Goal: Information Seeking & Learning: Find specific fact

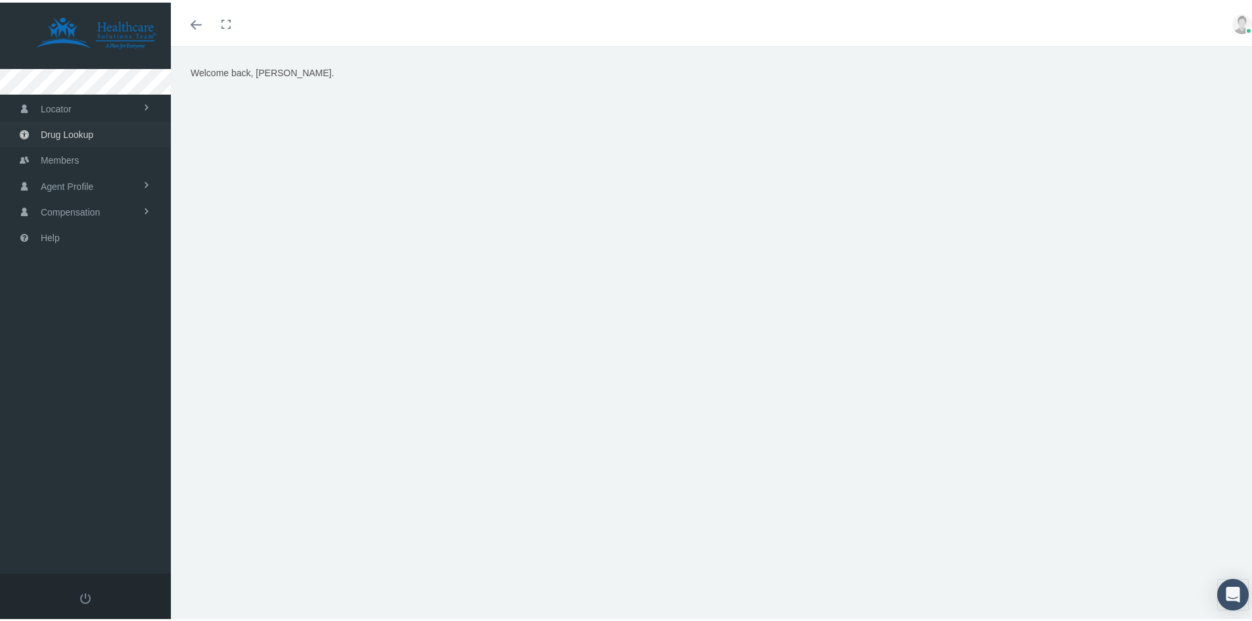
click at [84, 129] on span "Drug Lookup" at bounding box center [67, 132] width 53 height 25
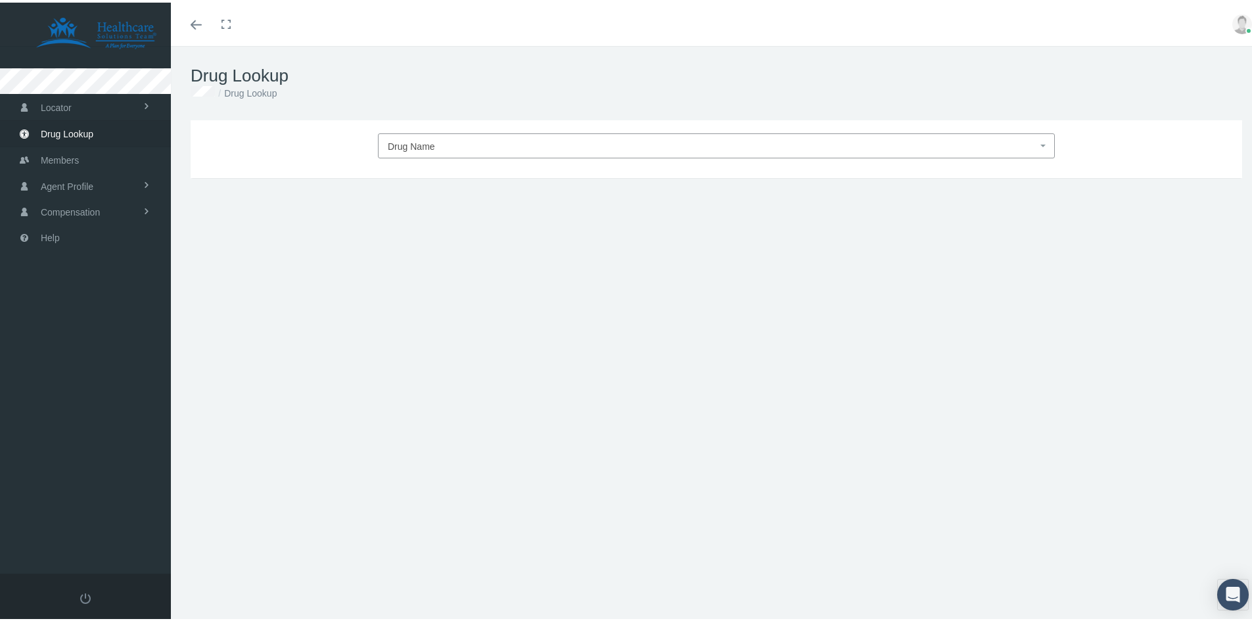
click at [408, 139] on span "Drug Name" at bounding box center [411, 144] width 47 height 11
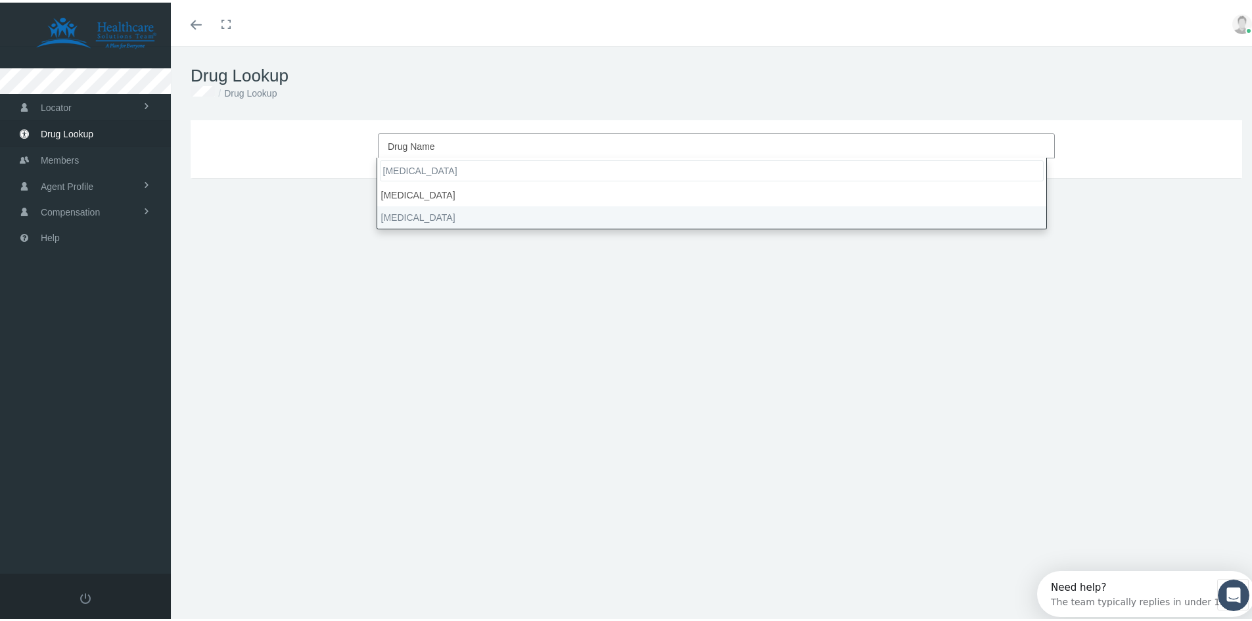
type input "[MEDICAL_DATA]"
select select "[MEDICAL_DATA]"
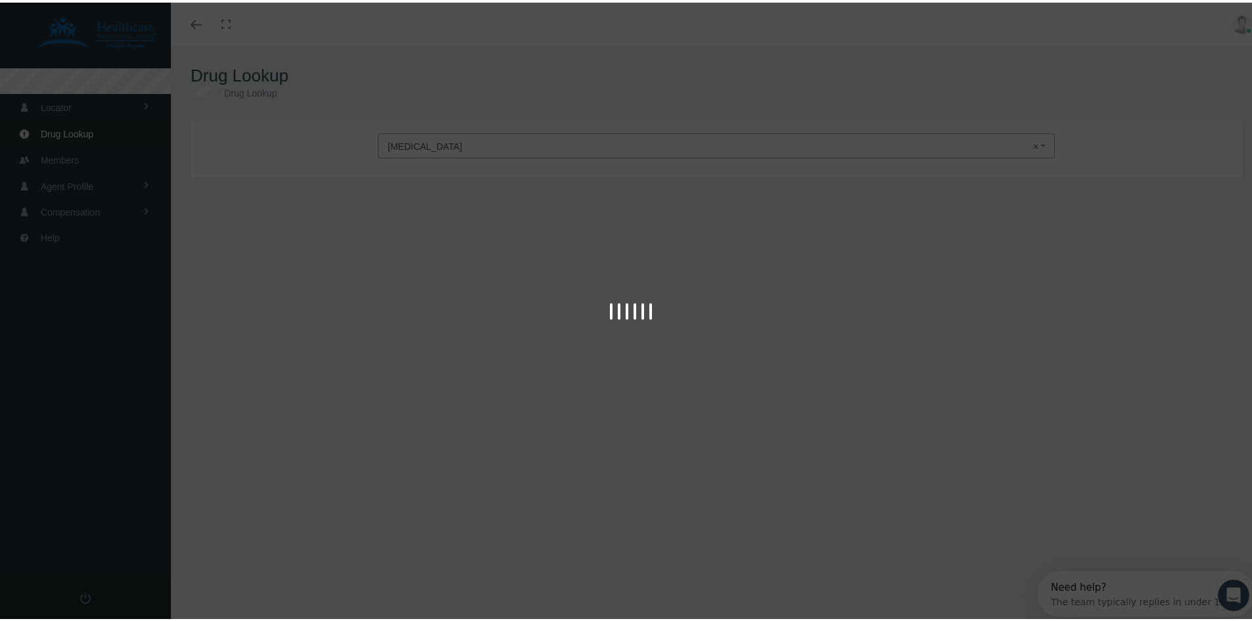
type input "30"
select select "Tablet"
select select "10-12.5 MG"
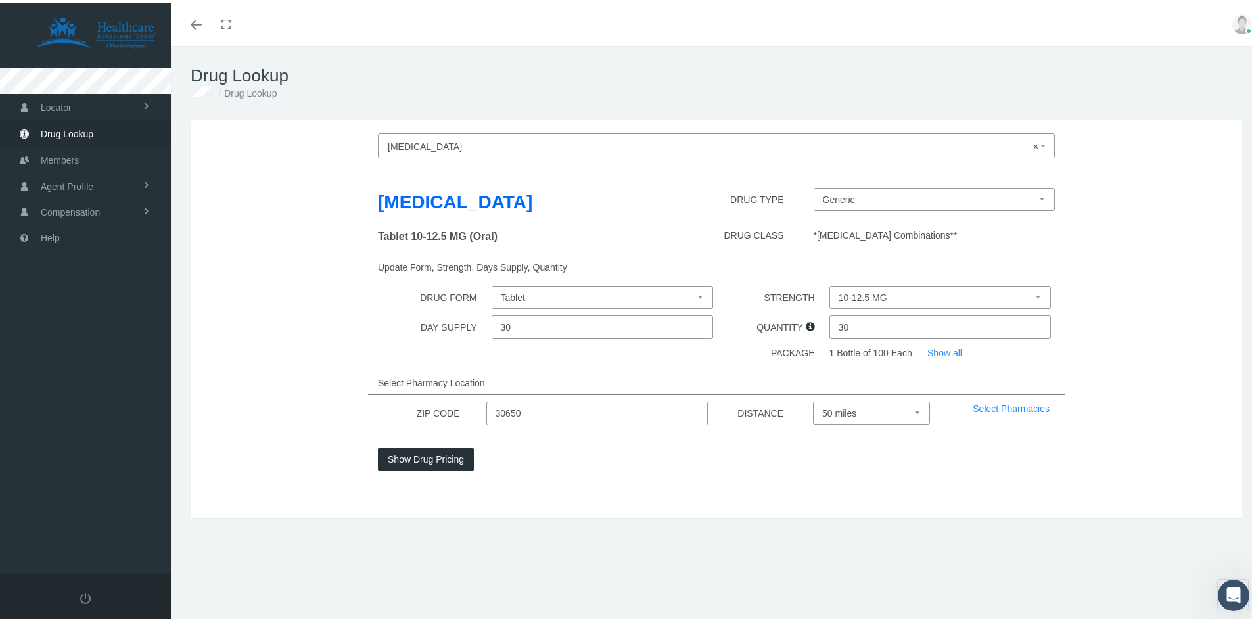
click at [623, 336] on input "30" at bounding box center [602, 325] width 222 height 24
click at [942, 336] on input "30" at bounding box center [940, 325] width 222 height 24
drag, startPoint x: 848, startPoint y: 345, endPoint x: 809, endPoint y: 356, distance: 40.3
click at [809, 336] on div "DAY SUPPLY 30 QUANTITY 30" at bounding box center [716, 325] width 1045 height 24
click at [1058, 336] on div "DAY SUPPLY 30 QUANTITY 90" at bounding box center [716, 325] width 1045 height 24
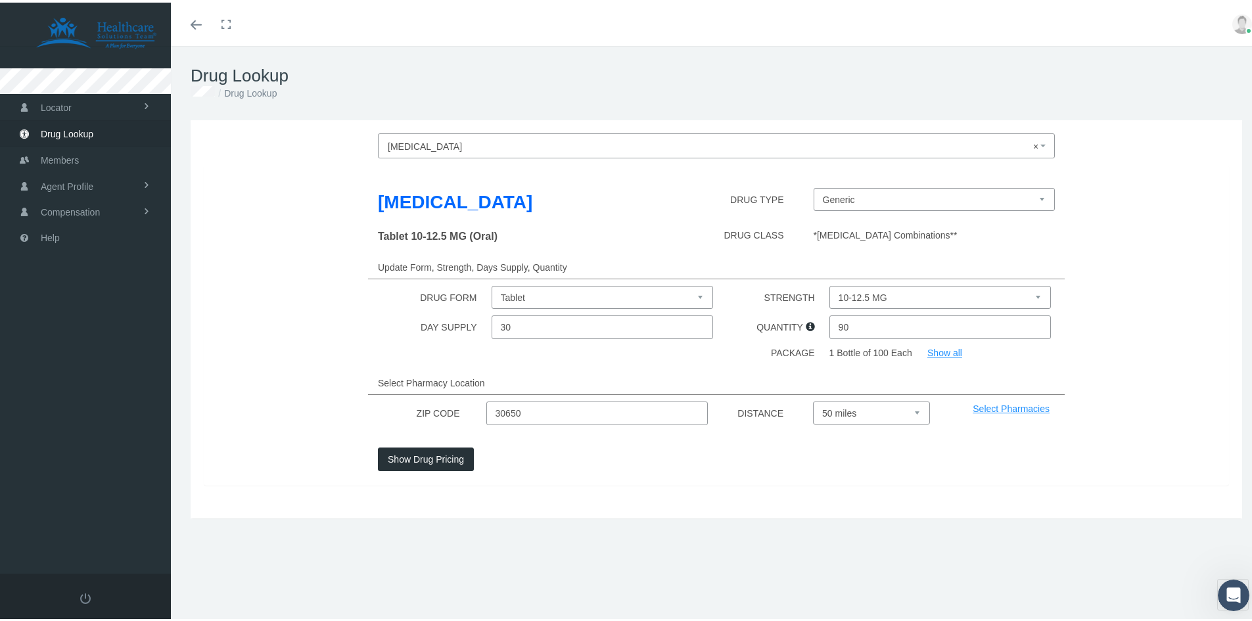
click at [934, 355] on link "Show all" at bounding box center [944, 350] width 35 height 11
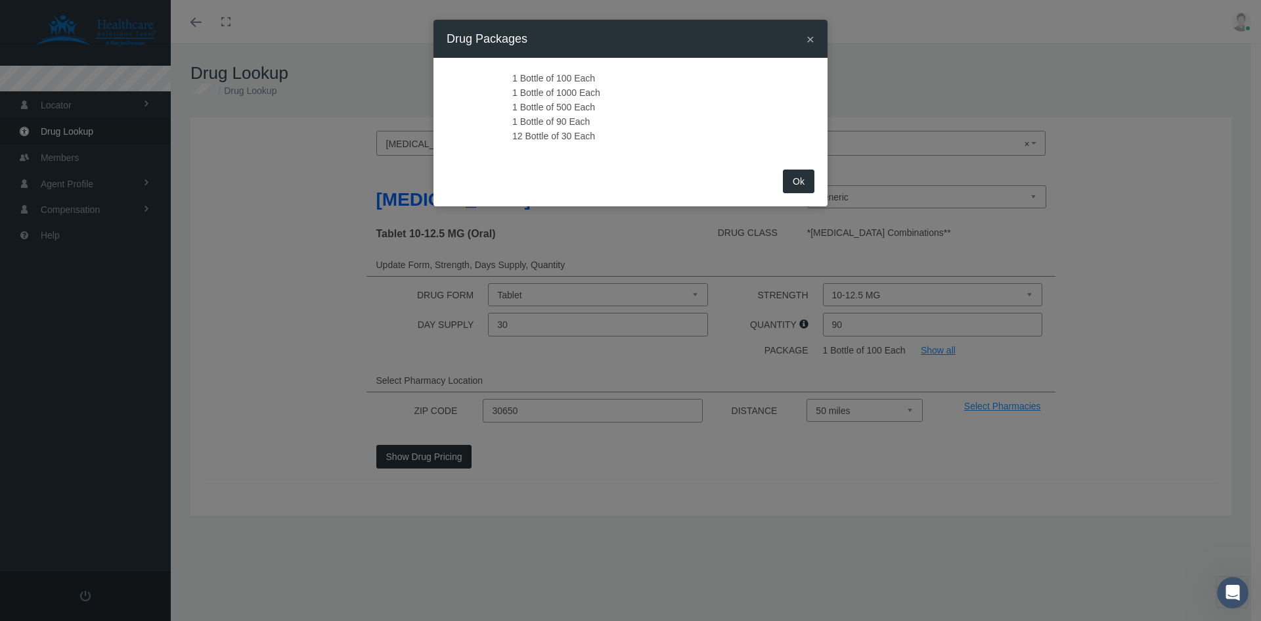
click at [809, 183] on button "Ok" at bounding box center [799, 181] width 32 height 24
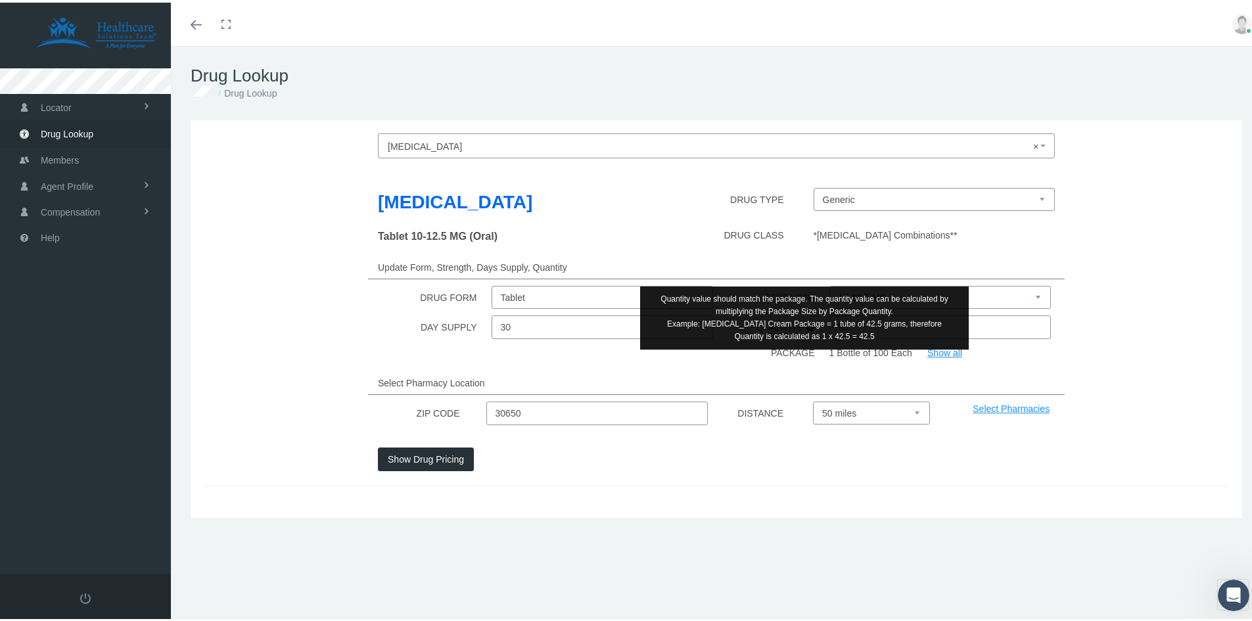
drag, startPoint x: 866, startPoint y: 357, endPoint x: 805, endPoint y: 355, distance: 61.1
click at [805, 336] on div "DAY SUPPLY 30 QUANTITY 90" at bounding box center [716, 325] width 1045 height 24
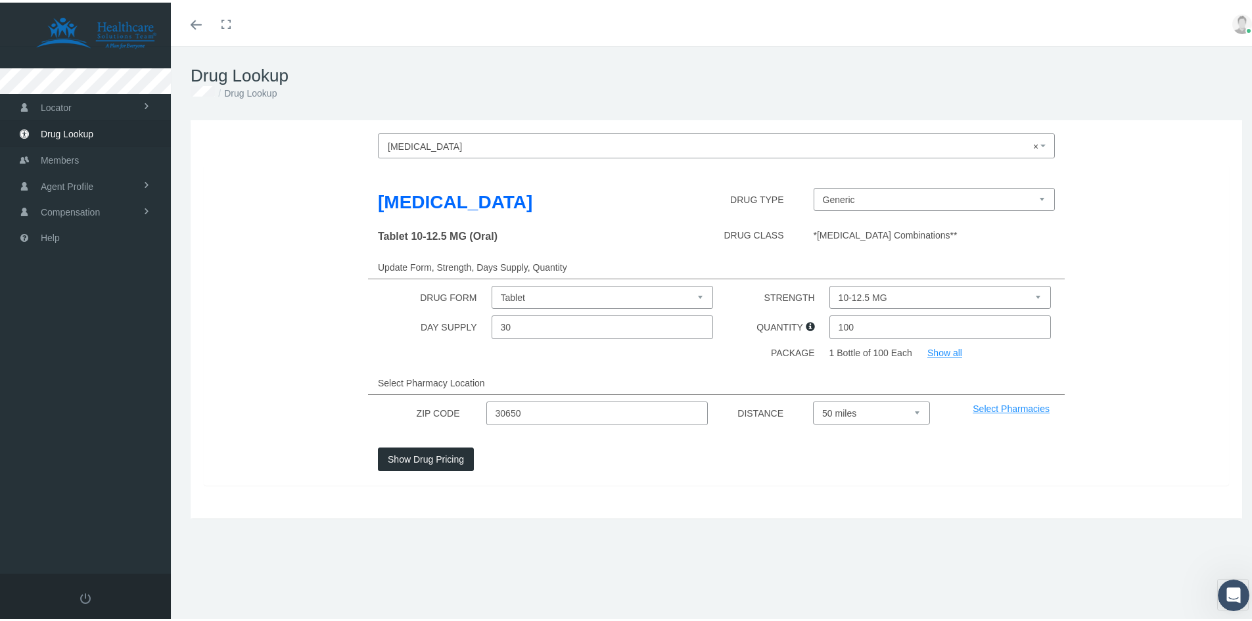
type input "100"
click at [1120, 371] on div "[MEDICAL_DATA] DRUG TYPE Generic [MEDICAL_DATA] (Trademarked Name) Tablet 10-12…" at bounding box center [716, 322] width 1025 height 321
drag, startPoint x: 585, startPoint y: 436, endPoint x: 344, endPoint y: 453, distance: 241.1
click at [344, 453] on div "[MEDICAL_DATA] DRUG TYPE Generic [MEDICAL_DATA] (Trademarked Name) Tablet 10-12…" at bounding box center [716, 322] width 1025 height 321
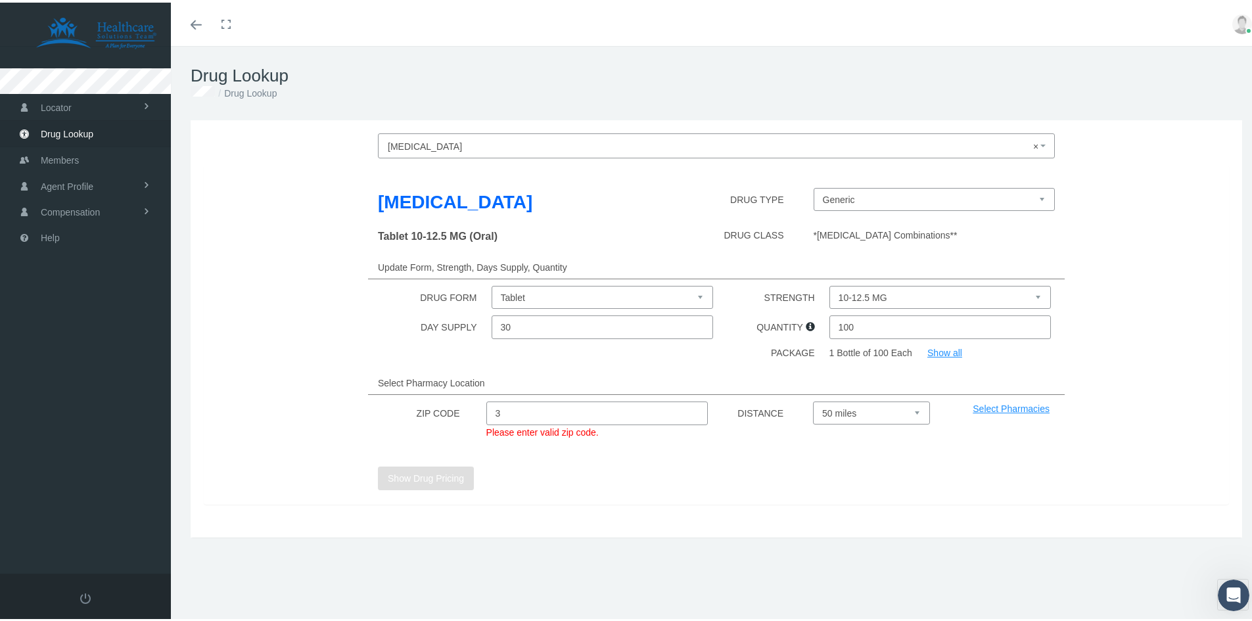
click at [510, 422] on input "3" at bounding box center [597, 411] width 222 height 24
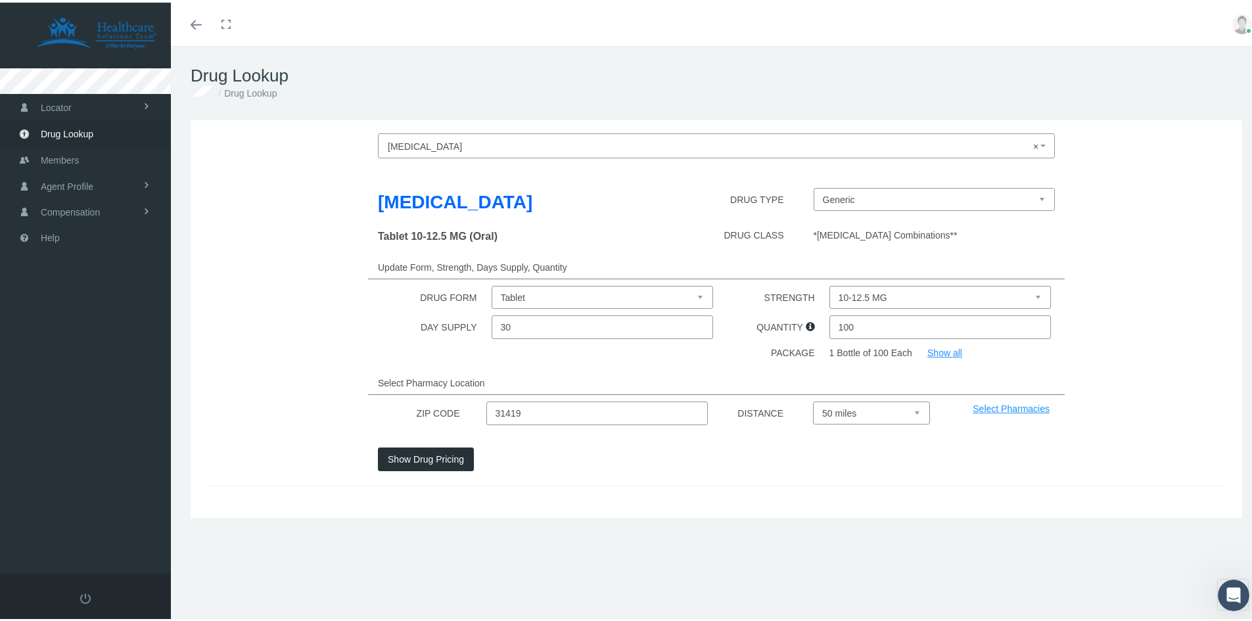
type input "31419"
click at [997, 411] on link "Select Pharmacies" at bounding box center [1010, 406] width 77 height 11
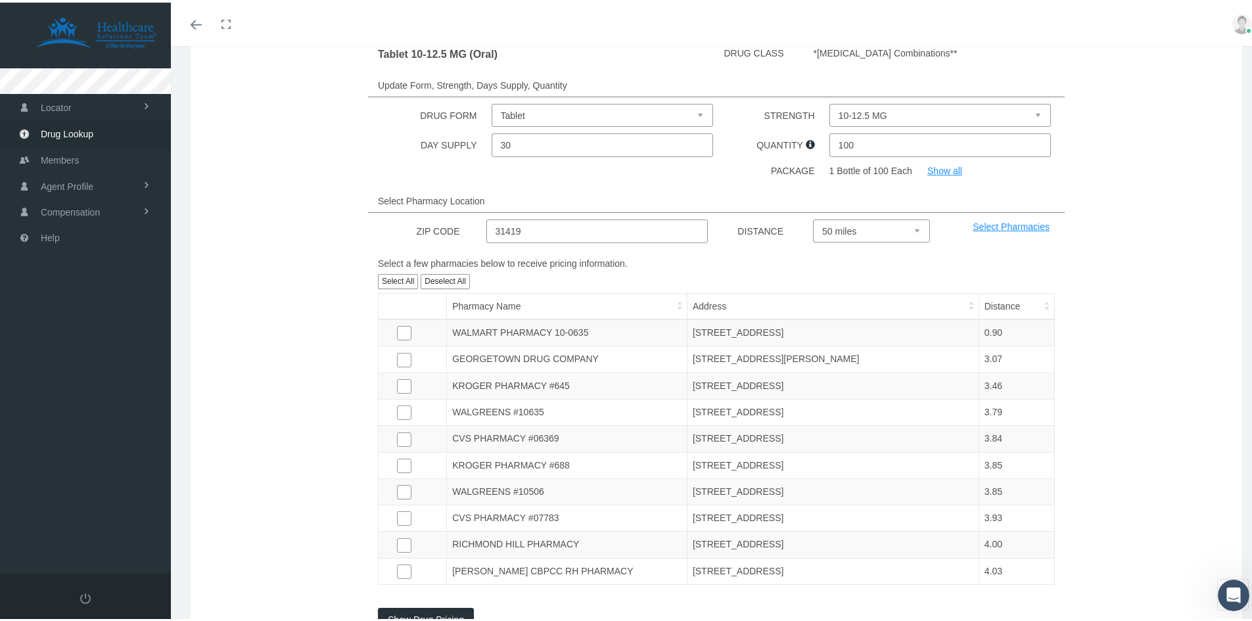
scroll to position [197, 0]
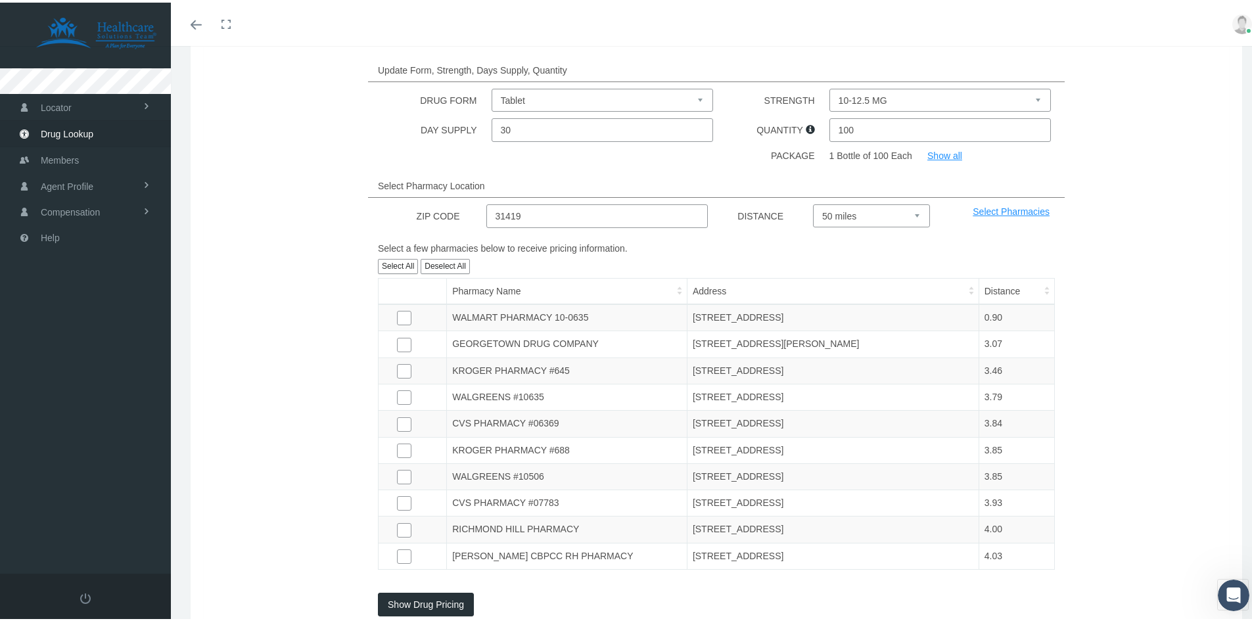
drag, startPoint x: 1178, startPoint y: 317, endPoint x: 1173, endPoint y: 313, distance: 7.0
click at [1178, 312] on div "Select a few pharmacies below to receive pricing information. Select All Desele…" at bounding box center [716, 402] width 1045 height 329
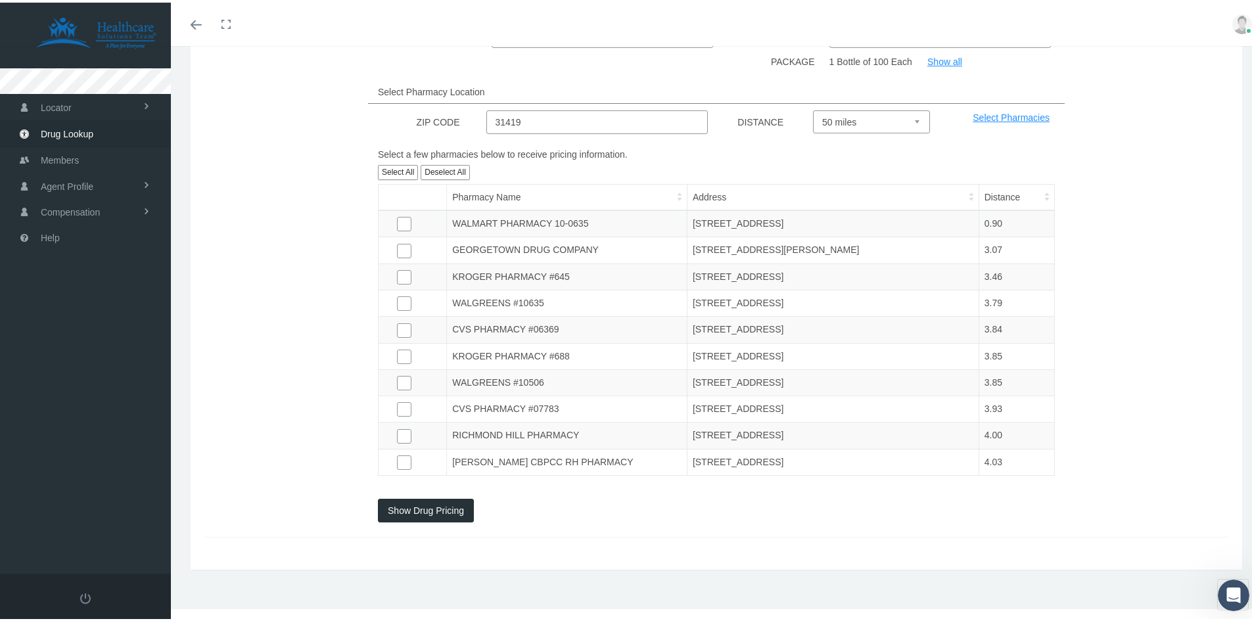
scroll to position [321, 0]
click at [463, 505] on button "Show Drug Pricing" at bounding box center [426, 508] width 96 height 24
click at [404, 247] on input "checkbox" at bounding box center [403, 246] width 13 height 13
checkbox input "true"
click at [403, 227] on input "checkbox" at bounding box center [403, 220] width 13 height 13
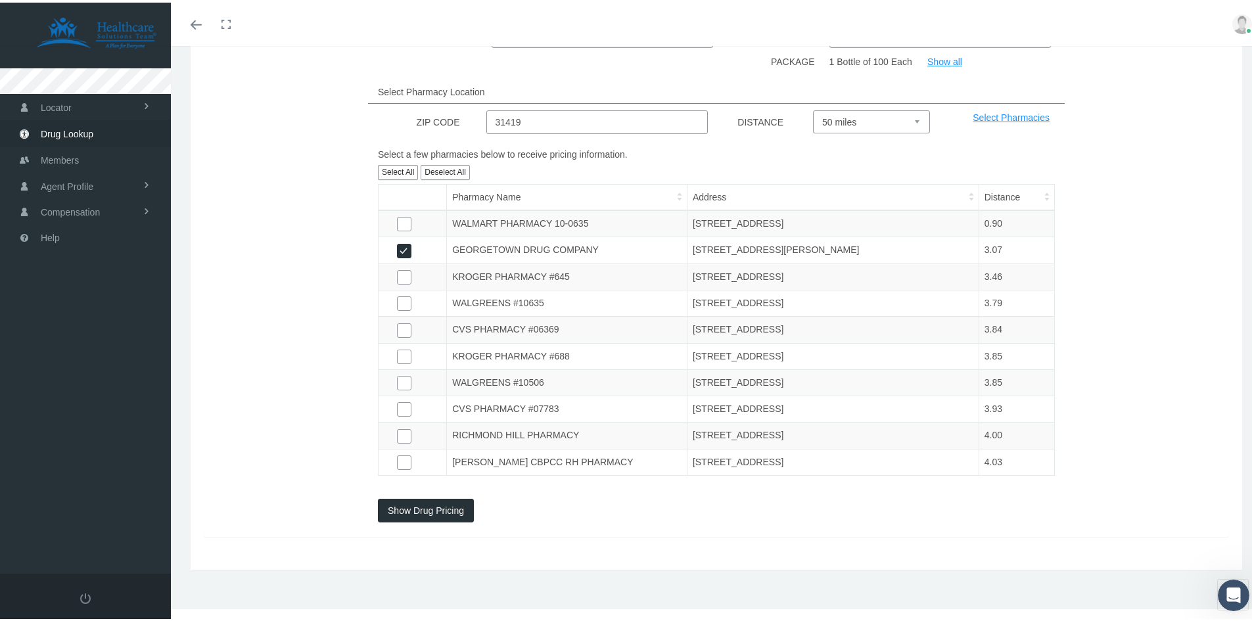
checkbox input "true"
click at [407, 253] on input "checkbox" at bounding box center [403, 246] width 13 height 13
checkbox input "true"
click at [401, 227] on input "checkbox" at bounding box center [403, 220] width 13 height 13
checkbox input "true"
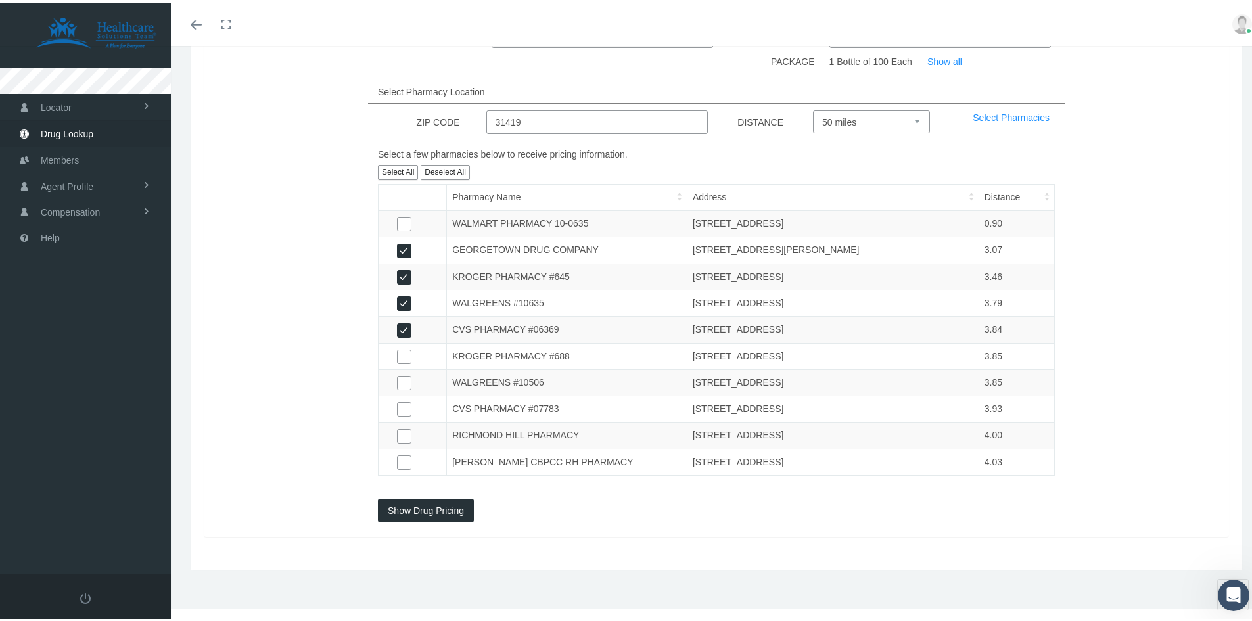
click at [424, 508] on button "Show Drug Pricing" at bounding box center [426, 508] width 96 height 24
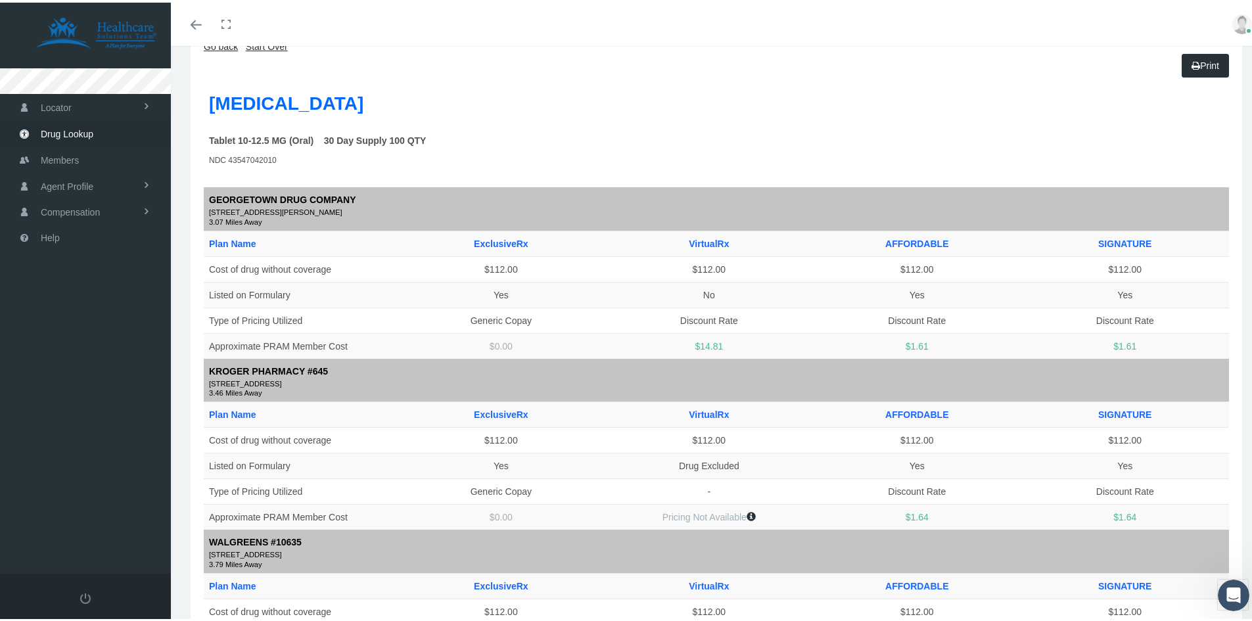
scroll to position [197, 0]
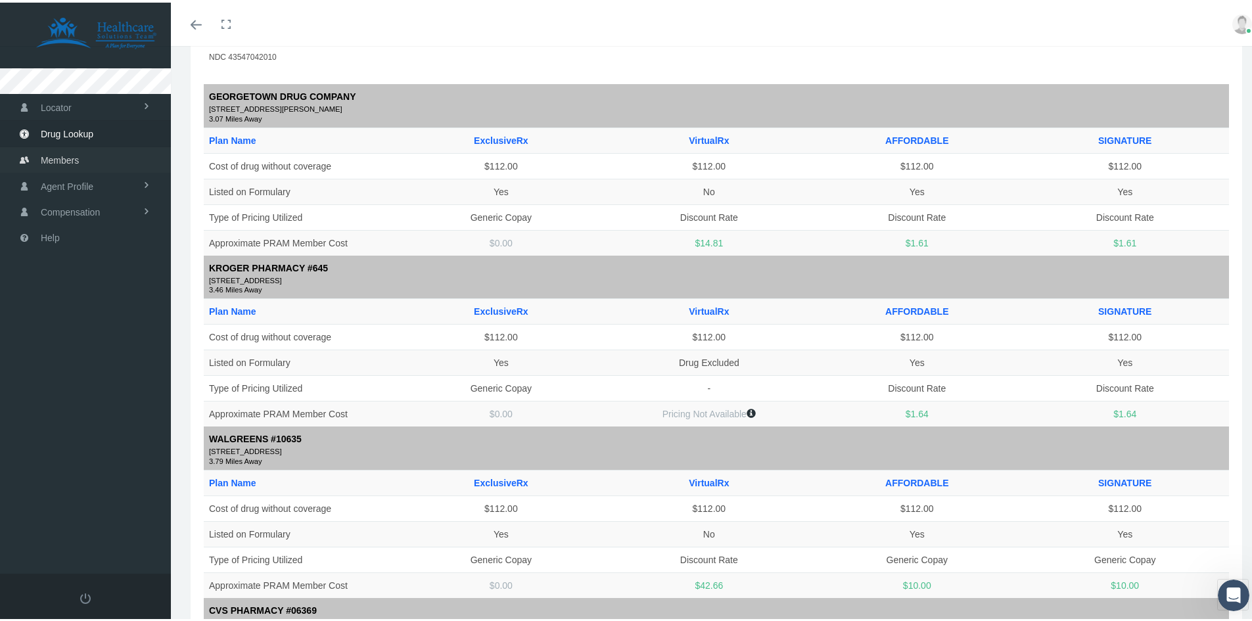
click at [87, 159] on link "Members" at bounding box center [85, 158] width 171 height 26
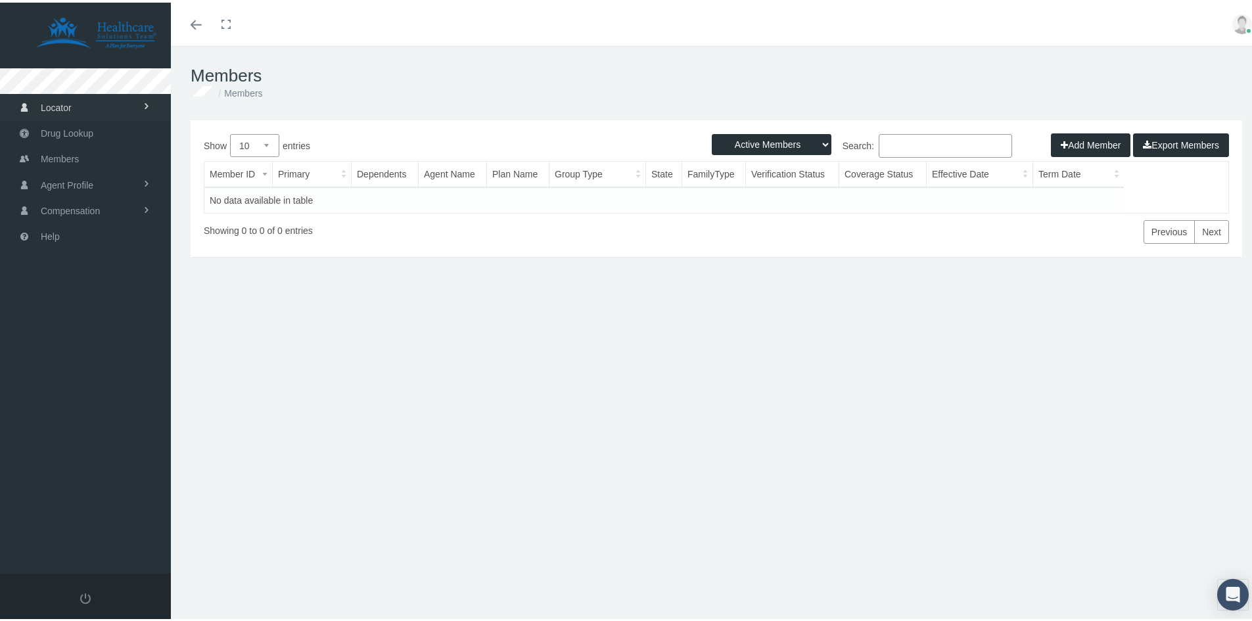
click at [56, 102] on span "Locator" at bounding box center [56, 105] width 31 height 25
click at [64, 131] on span "Pharmacy" at bounding box center [58, 133] width 41 height 22
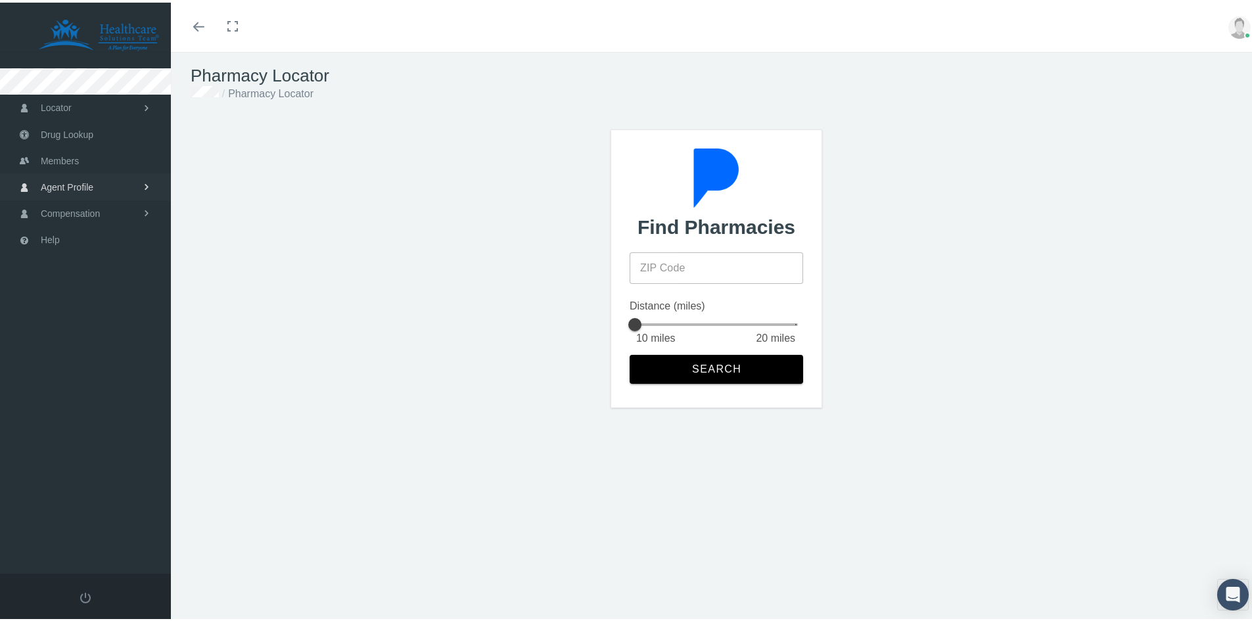
click at [67, 179] on span "Agent Profile" at bounding box center [67, 184] width 53 height 25
click at [79, 242] on span "Compensation" at bounding box center [70, 240] width 59 height 25
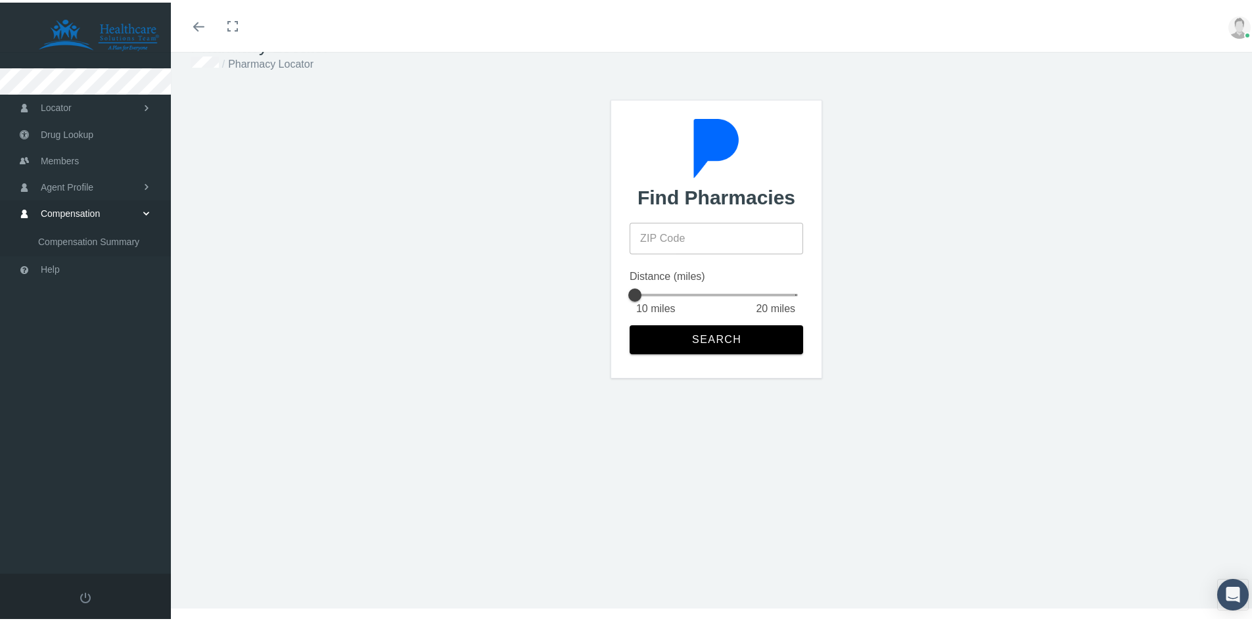
scroll to position [30, 0]
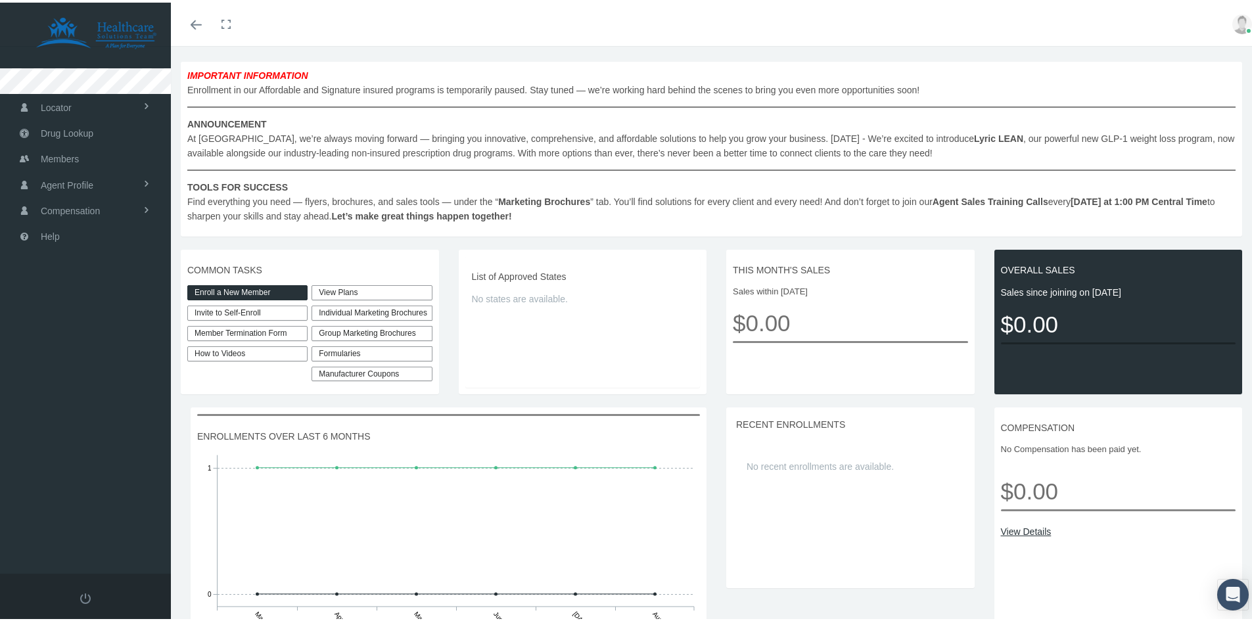
scroll to position [197, 0]
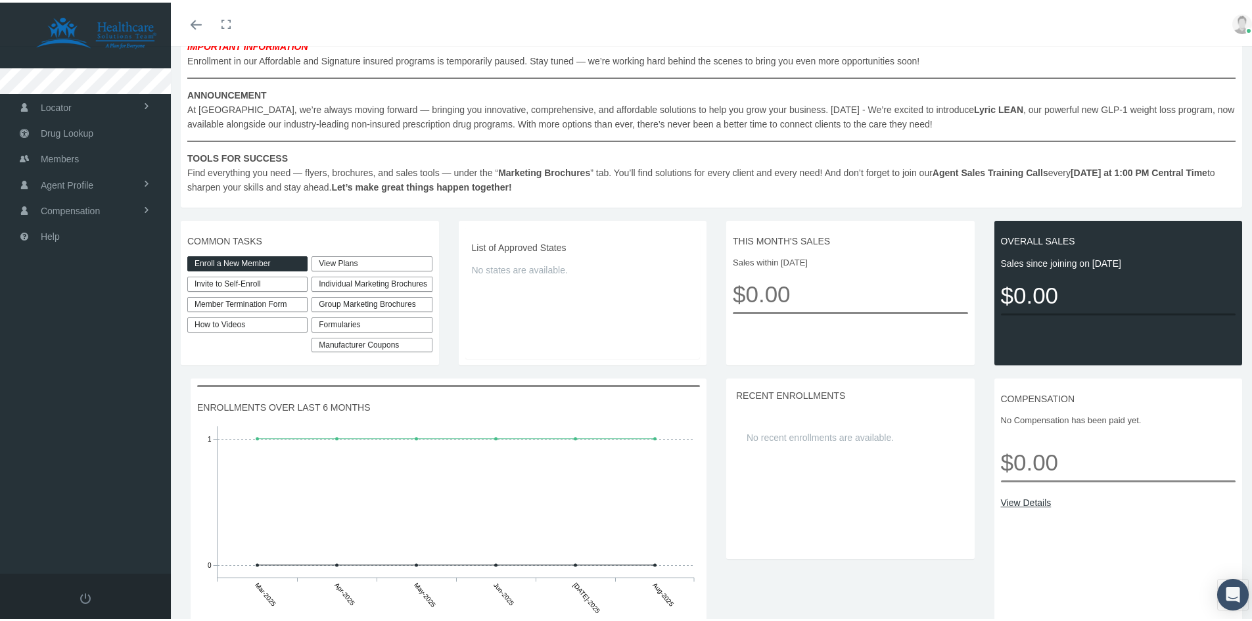
click at [365, 256] on link "View Plans" at bounding box center [371, 261] width 120 height 15
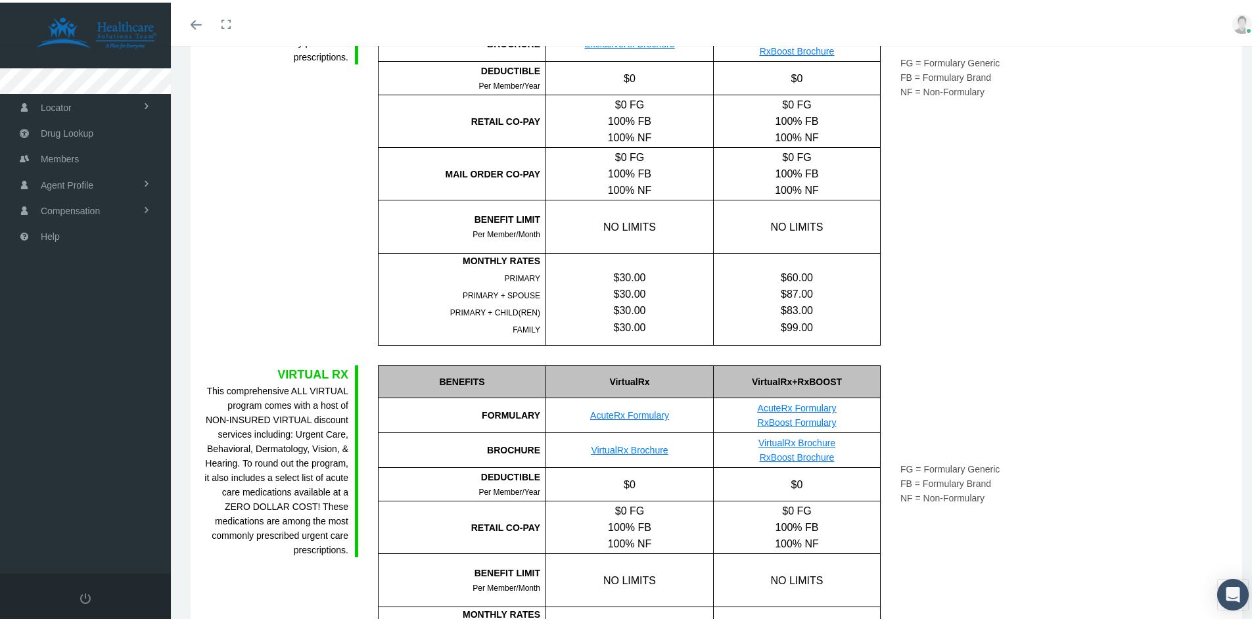
scroll to position [58, 0]
